Goal: Task Accomplishment & Management: Complete application form

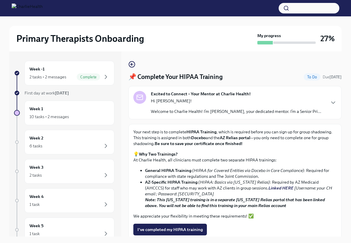
scroll to position [22, 0]
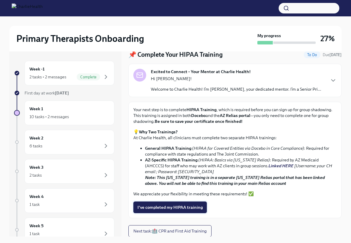
click at [161, 209] on span "I've completed my HIPAA training" at bounding box center [169, 207] width 65 height 6
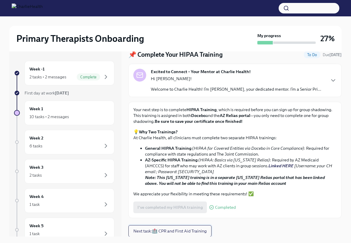
click at [194, 229] on span "Next task : 🏥 CPR and First Aid Training" at bounding box center [169, 231] width 73 height 6
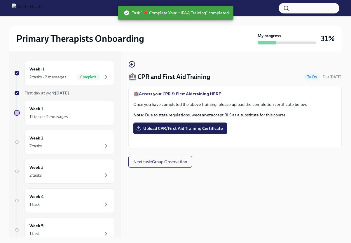
click at [192, 94] on strong "Access your CPR & First Aid training HERE" at bounding box center [180, 93] width 82 height 5
click at [194, 93] on strong "Access your CPR & First Aid training HERE" at bounding box center [180, 93] width 82 height 5
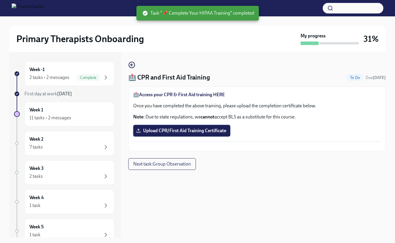
click at [168, 129] on span "Upload CPR/First Aid Training Certificate" at bounding box center [181, 131] width 89 height 6
click at [0, 0] on input "Upload CPR/First Aid Training Certificate" at bounding box center [0, 0] width 0 height 0
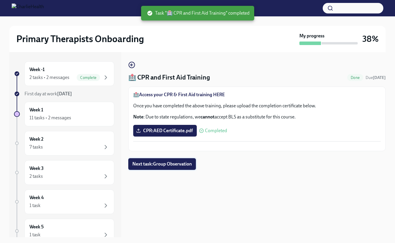
click at [177, 167] on span "Next task : Group Observation" at bounding box center [163, 164] width 60 height 6
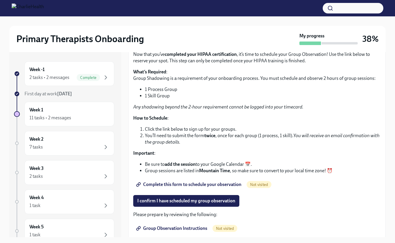
scroll to position [42, 0]
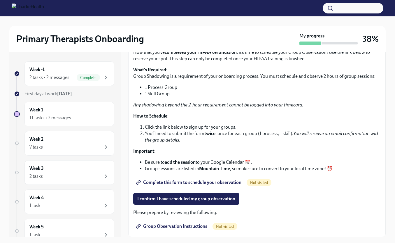
click at [182, 182] on span "Complete this form to schedule your observation" at bounding box center [189, 182] width 104 height 6
click at [72, 95] on strong "[DATE]" at bounding box center [64, 94] width 15 height 6
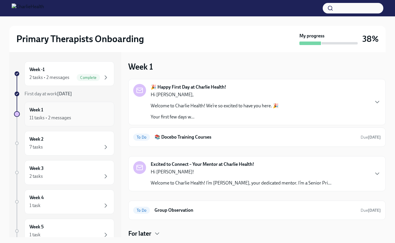
click at [73, 112] on div "Week 1 11 tasks • 2 messages" at bounding box center [69, 114] width 80 height 15
click at [63, 138] on div "Week 2 7 tasks" at bounding box center [69, 143] width 80 height 15
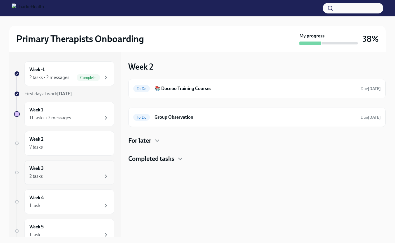
click at [70, 168] on div "Week 3 2 tasks" at bounding box center [69, 172] width 80 height 15
click at [67, 199] on div "Week 4 1 task" at bounding box center [69, 201] width 80 height 15
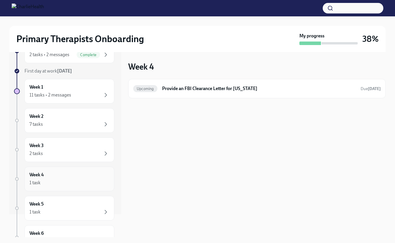
scroll to position [24, 0]
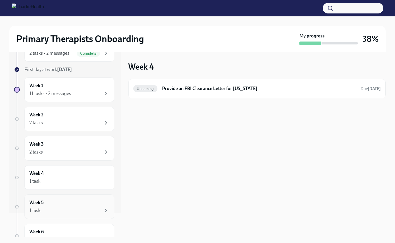
click at [68, 202] on div "Week 5 1 task" at bounding box center [69, 206] width 80 height 15
click at [80, 179] on div "1 task" at bounding box center [69, 180] width 80 height 7
click at [197, 87] on h6 "Provide an FBI Clearance Letter for [US_STATE]" at bounding box center [259, 88] width 194 height 6
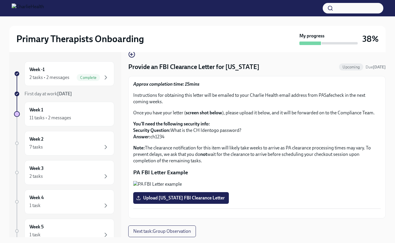
scroll to position [11, 0]
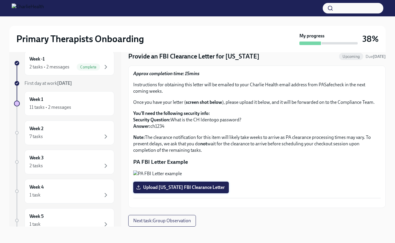
click at [149, 184] on span "Upload [US_STATE] FBI Clearance Letter" at bounding box center [181, 187] width 88 height 6
click at [0, 0] on input "Upload [US_STATE] FBI Clearance Letter" at bounding box center [0, 0] width 0 height 0
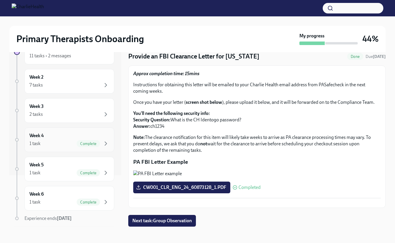
scroll to position [0, 0]
